Goal: Transaction & Acquisition: Purchase product/service

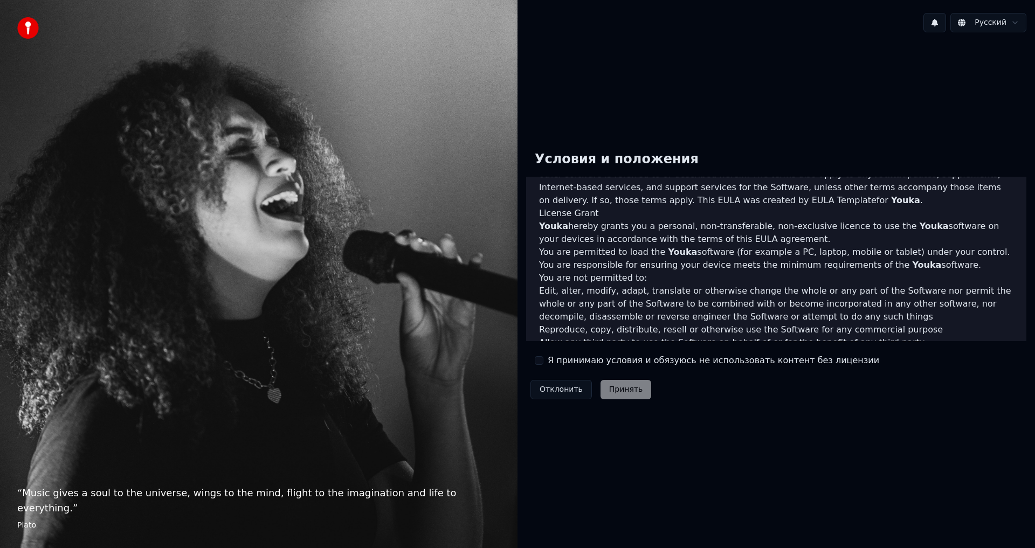
scroll to position [431, 0]
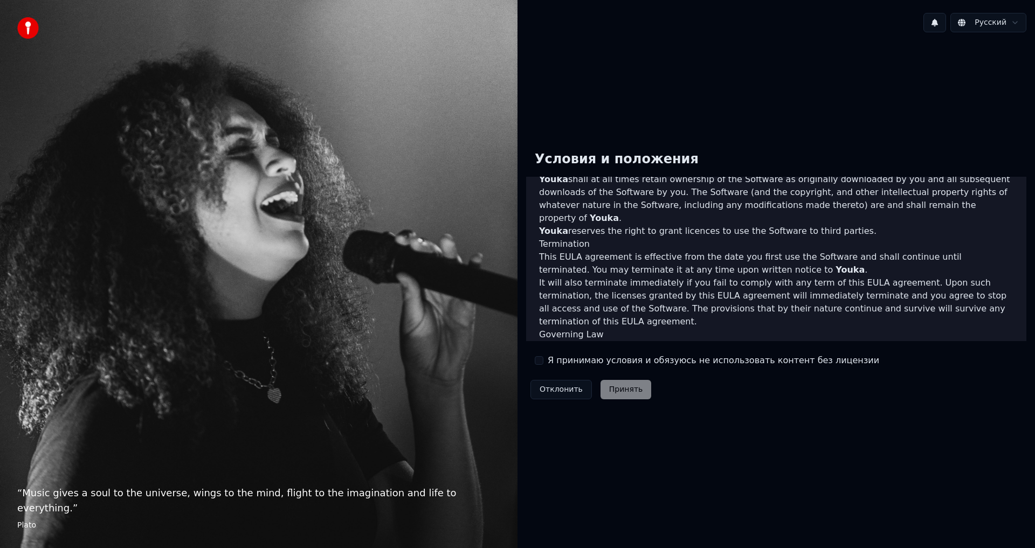
click at [541, 362] on button "Я принимаю условия и обязуюсь не использовать контент без лицензии" at bounding box center [539, 360] width 9 height 9
click at [617, 392] on button "Принять" at bounding box center [625, 389] width 51 height 19
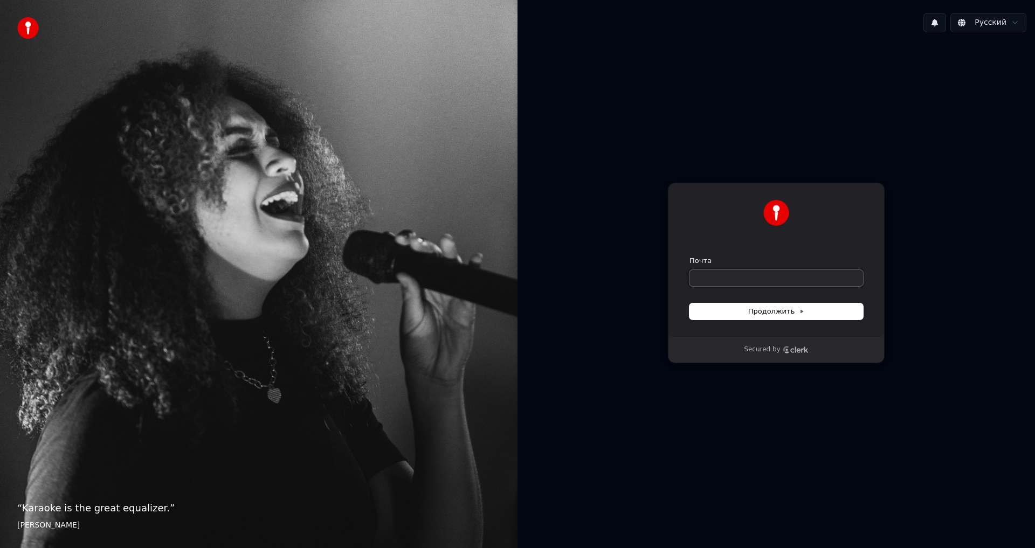
click at [716, 278] on input "Почта" at bounding box center [776, 278] width 174 height 16
click at [760, 281] on input "Почта" at bounding box center [776, 278] width 174 height 16
click at [785, 310] on span "Продолжить" at bounding box center [776, 312] width 57 height 10
type input "**********"
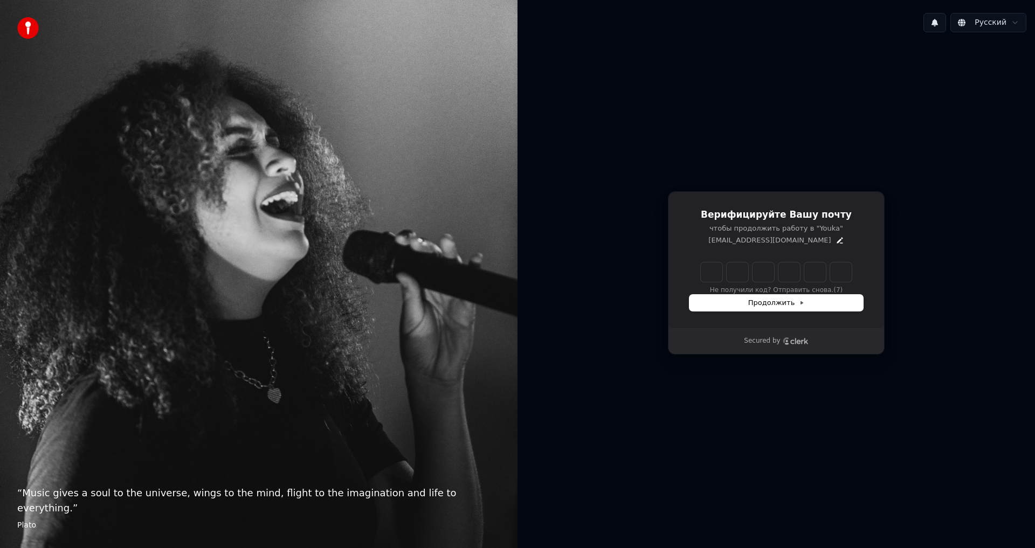
click at [710, 279] on input "Enter verification code" at bounding box center [776, 271] width 151 height 19
paste input "******"
type input "******"
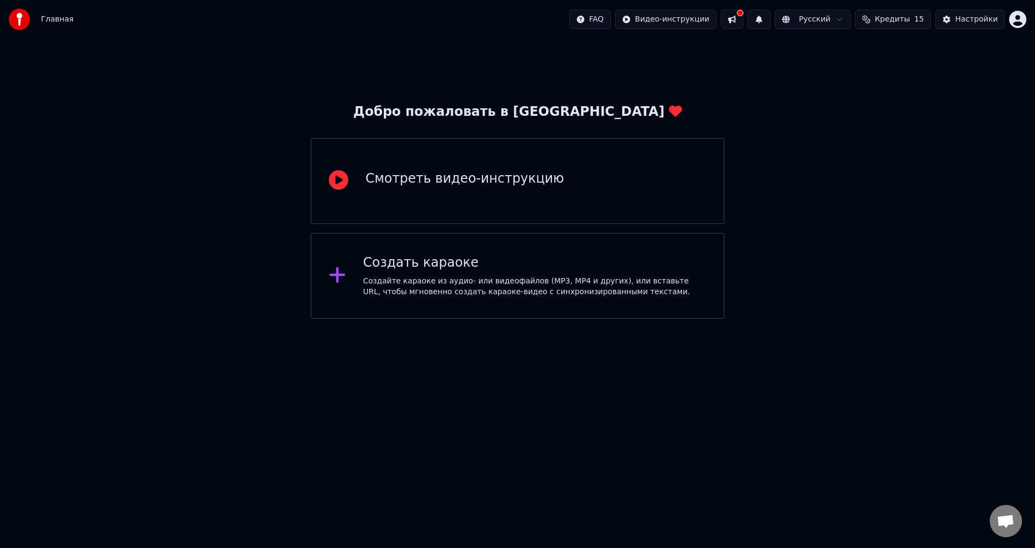
click at [533, 194] on div "Смотреть видео-инструкцию" at bounding box center [517, 181] width 414 height 86
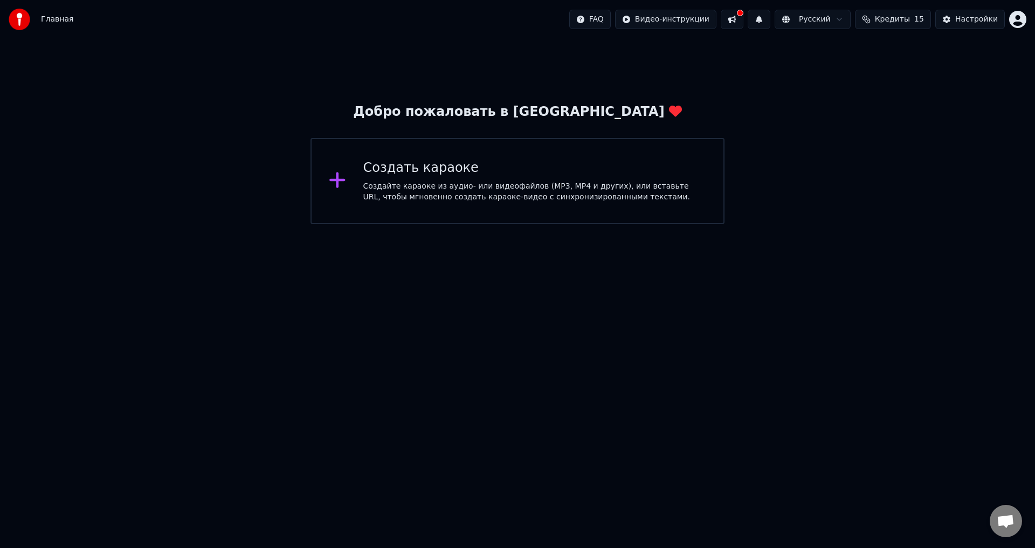
click at [743, 25] on button at bounding box center [732, 19] width 23 height 19
click at [743, 20] on button at bounding box center [732, 19] width 23 height 19
click at [743, 18] on button at bounding box center [732, 19] width 23 height 19
click at [896, 17] on span "Кредиты" at bounding box center [892, 19] width 35 height 11
click at [898, 102] on button "Обновить" at bounding box center [899, 99] width 65 height 19
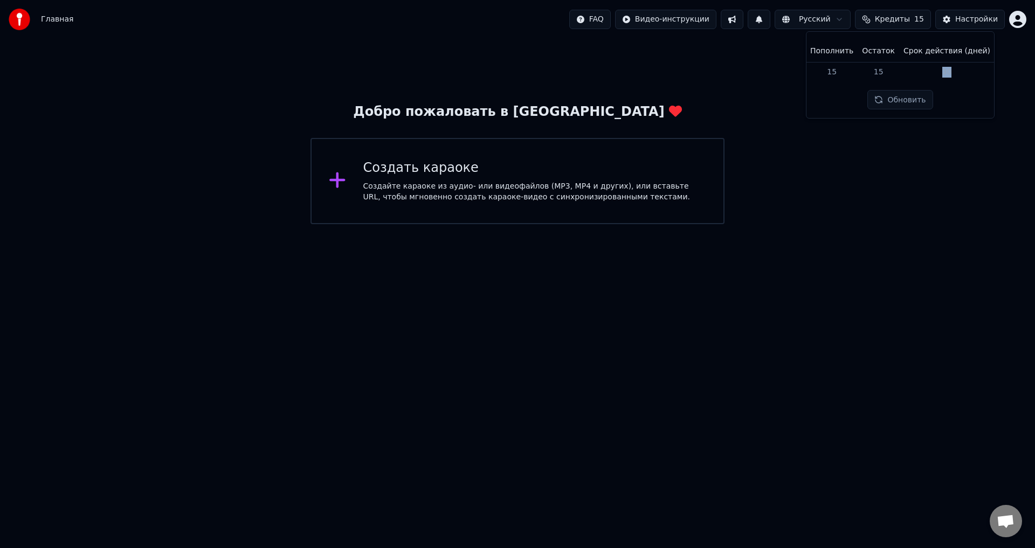
drag, startPoint x: 935, startPoint y: 71, endPoint x: 949, endPoint y: 73, distance: 14.3
click at [949, 73] on td "30" at bounding box center [946, 71] width 95 height 19
click at [1019, 102] on div "Добро пожаловать в Youka Создать караоке Создайте караоке из аудио- или видеофа…" at bounding box center [517, 131] width 1035 height 185
click at [984, 16] on div "Настройки" at bounding box center [976, 19] width 43 height 11
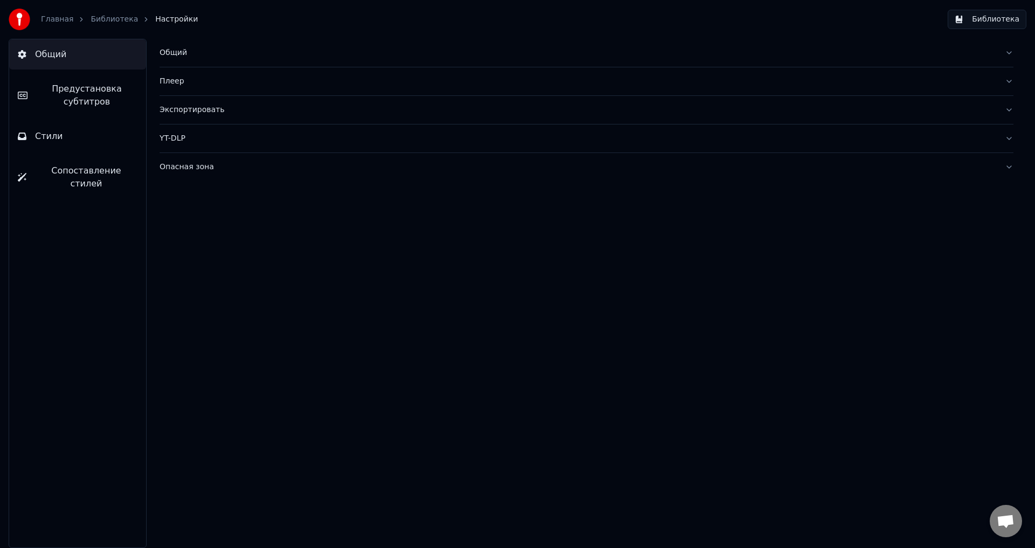
click at [58, 19] on link "Главная" at bounding box center [57, 19] width 32 height 11
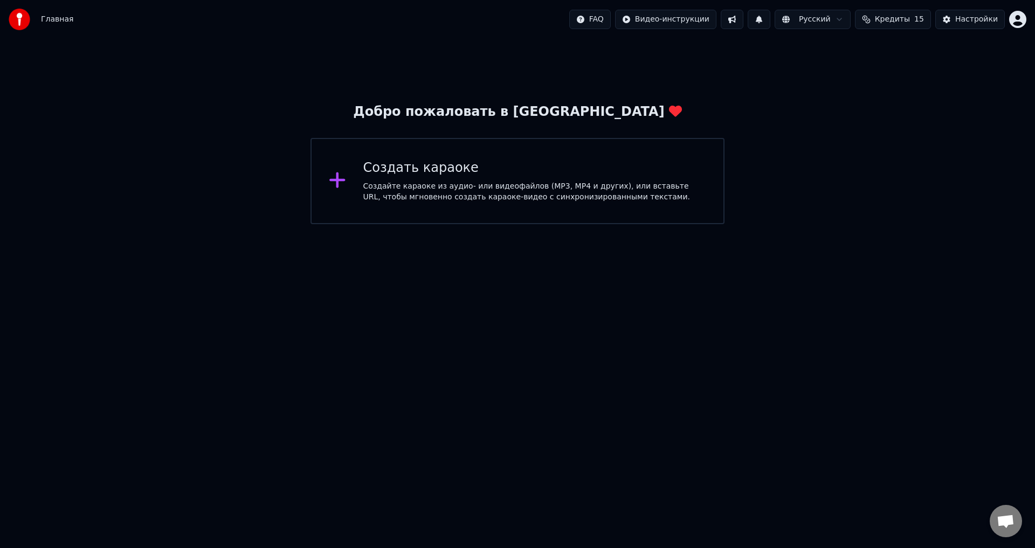
click at [1029, 16] on div "Главная FAQ Видео-инструкции Русский Кредиты 15 Настройки" at bounding box center [517, 19] width 1035 height 39
click at [1023, 17] on html "Главная FAQ Видео-инструкции Русский Кредиты 15 Настройки Добро пожаловать в Yo…" at bounding box center [517, 112] width 1035 height 224
click at [984, 61] on div "Оплата" at bounding box center [970, 69] width 124 height 17
